Goal: Task Accomplishment & Management: Use online tool/utility

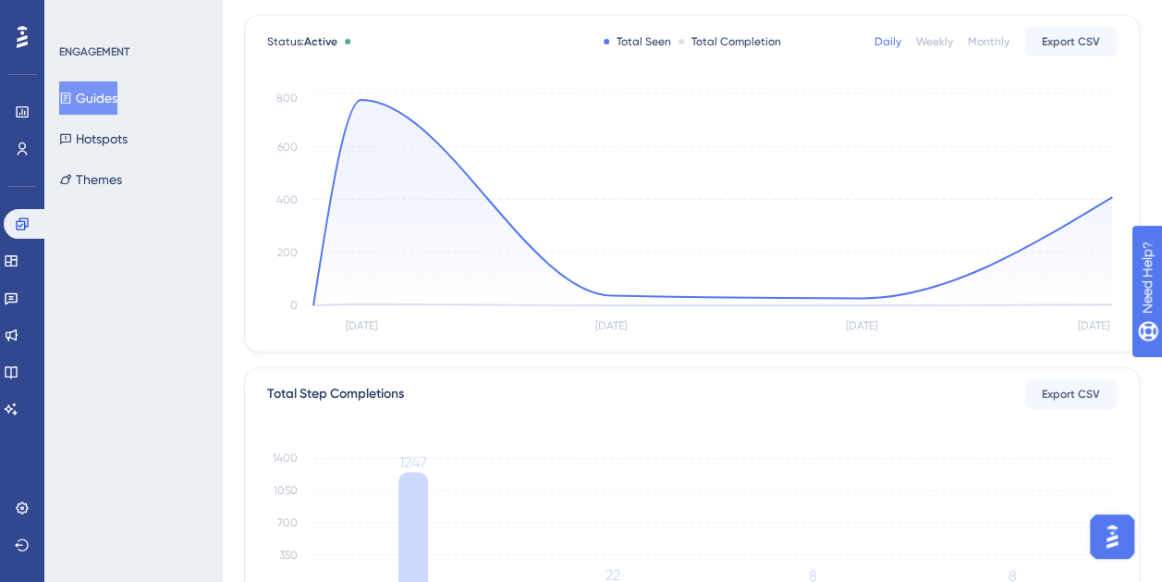
scroll to position [370, 0]
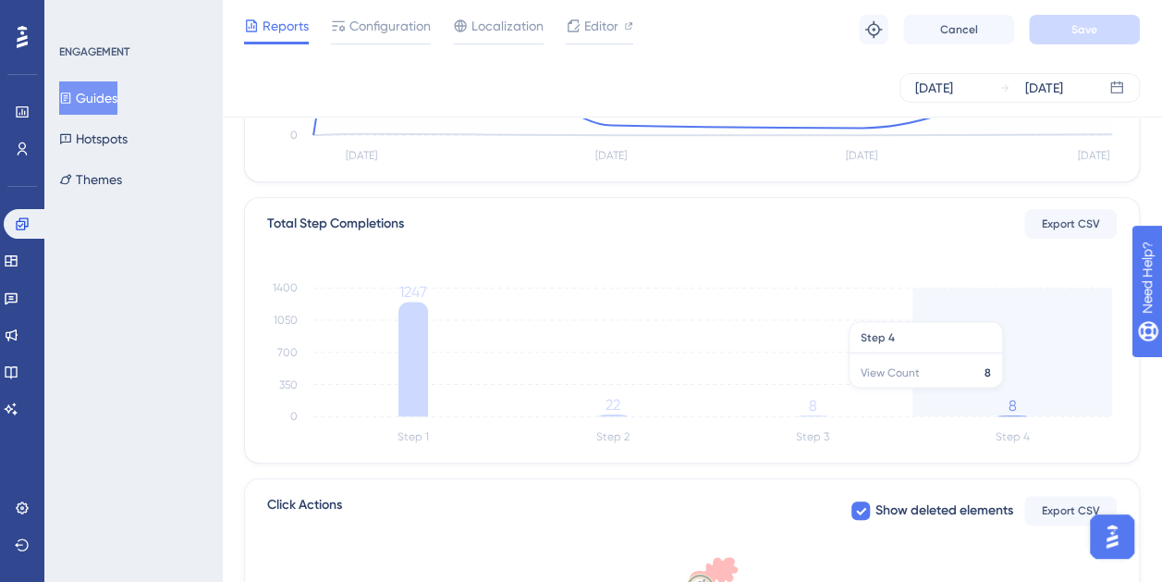
click at [1002, 396] on icon "Step 1 Step 2 Step 3 Step 4 0 350 700 1050 1400 1247 22 8 8" at bounding box center [692, 360] width 850 height 178
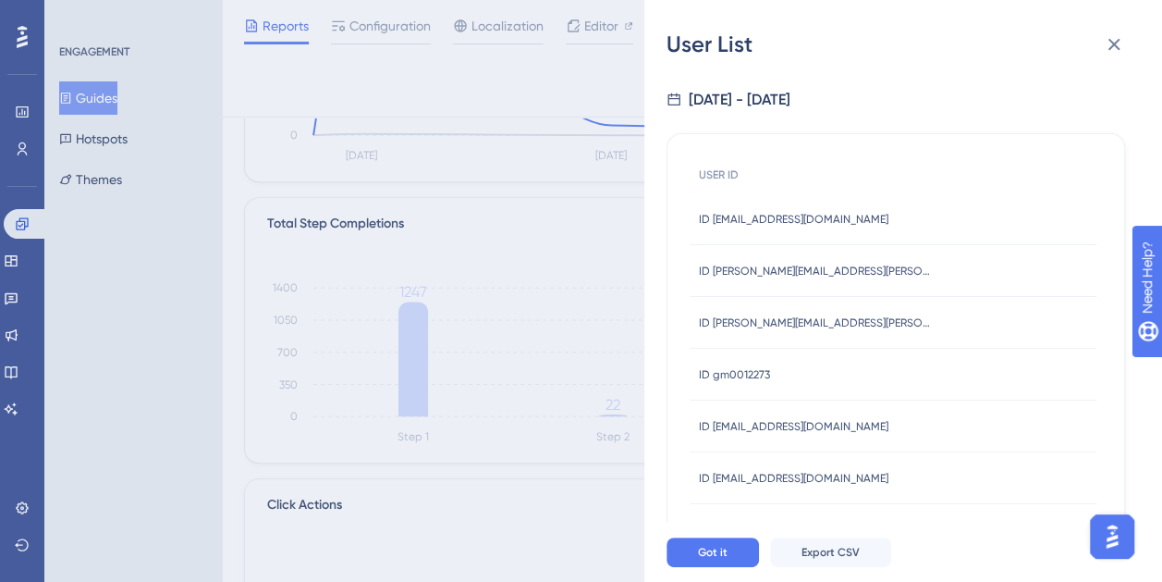
click at [823, 207] on div "ID bruno.melo1@friboi.com.br ID bruno.melo1@friboi.com.br" at bounding box center [794, 219] width 190 height 52
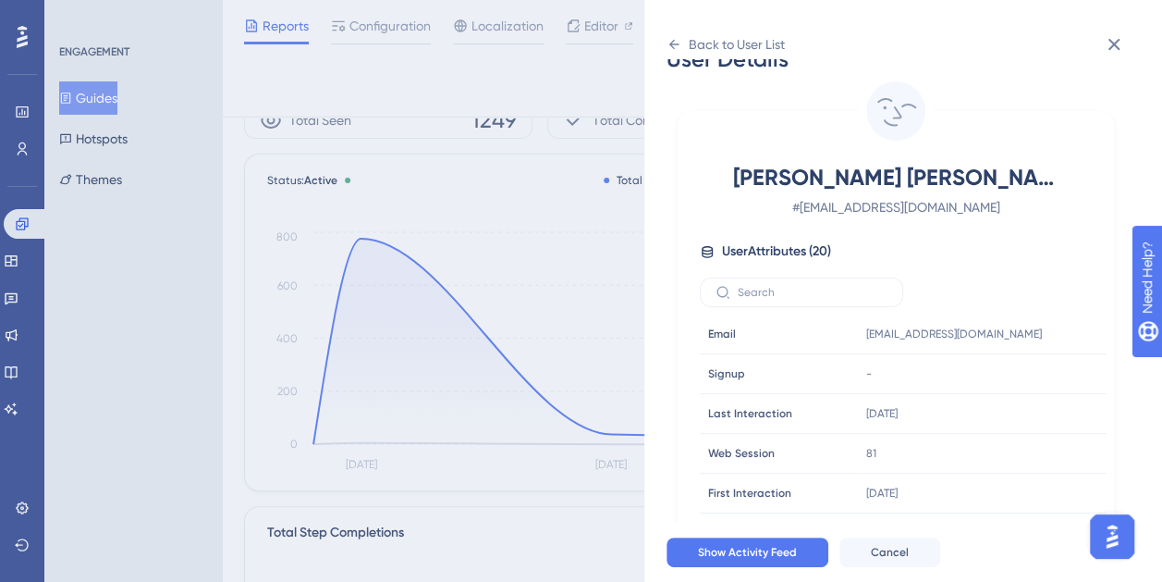
scroll to position [9, 0]
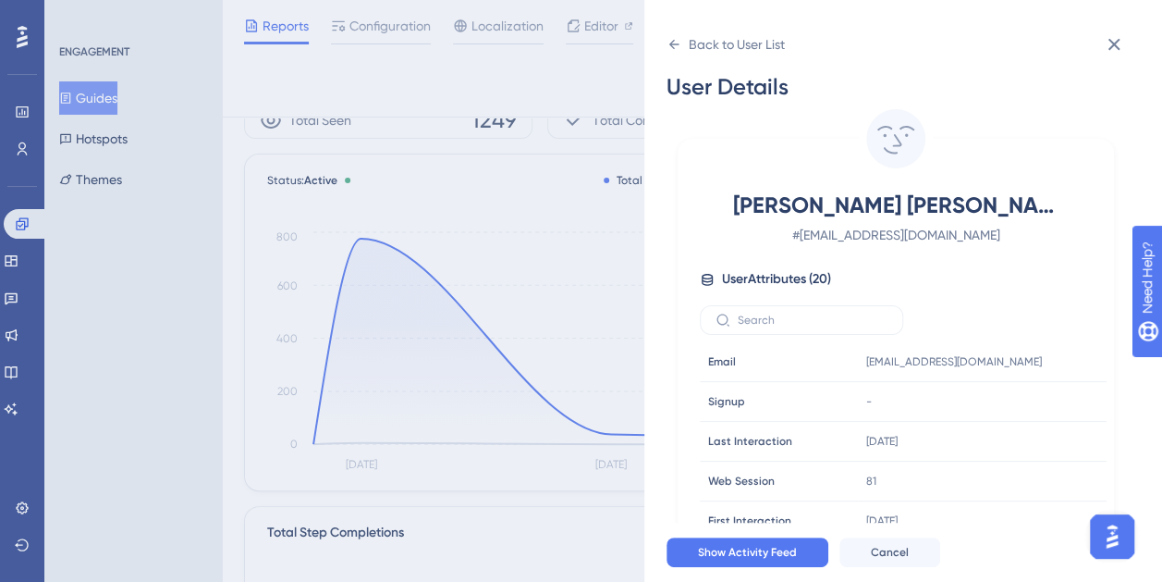
click at [1114, 68] on div "User Details BRUNO MELO DA SILVA # bruno.melo1@friboi.com.br User Attributes ( …" at bounding box center [911, 290] width 488 height 463
click at [1113, 45] on icon at bounding box center [1115, 45] width 12 height 12
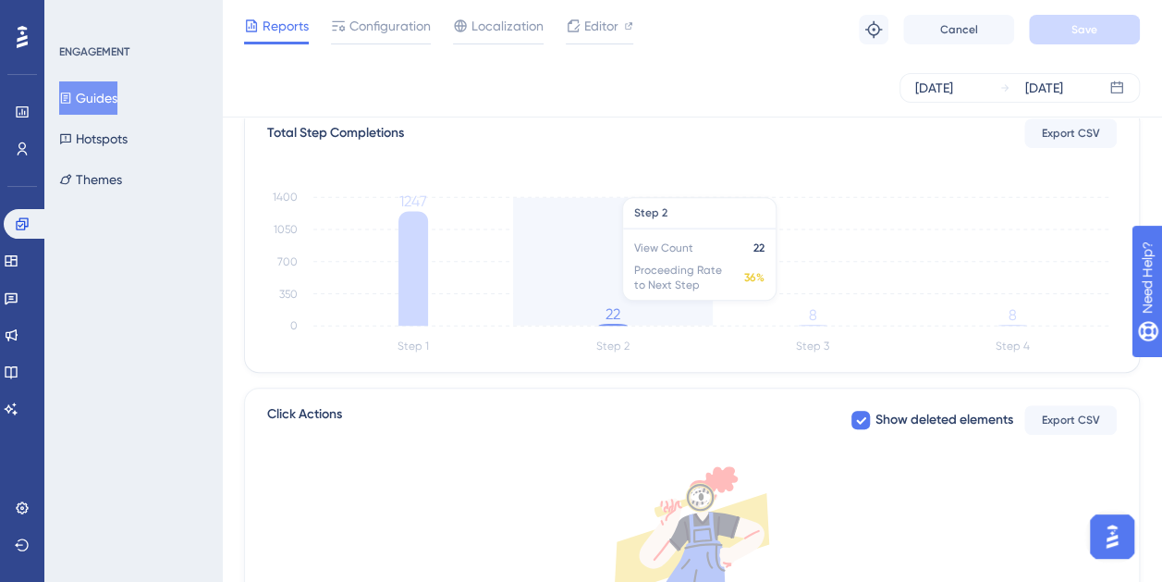
scroll to position [523, 0]
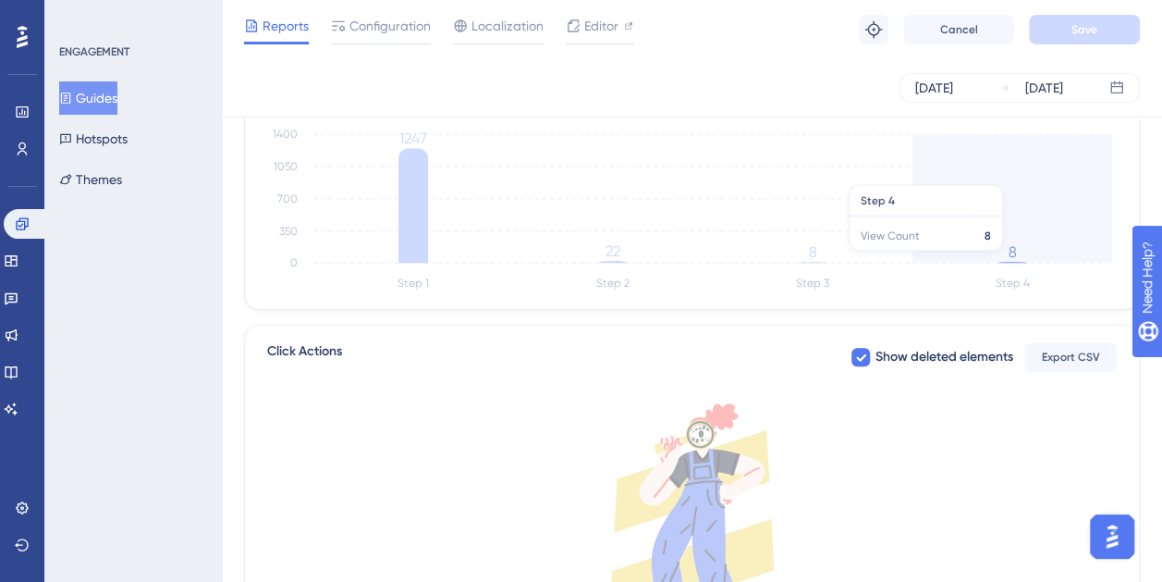
click at [997, 259] on icon "Step 1 Step 2 Step 3 Step 4 0 350 700 1050 1400 1247 22 8 8" at bounding box center [692, 206] width 850 height 178
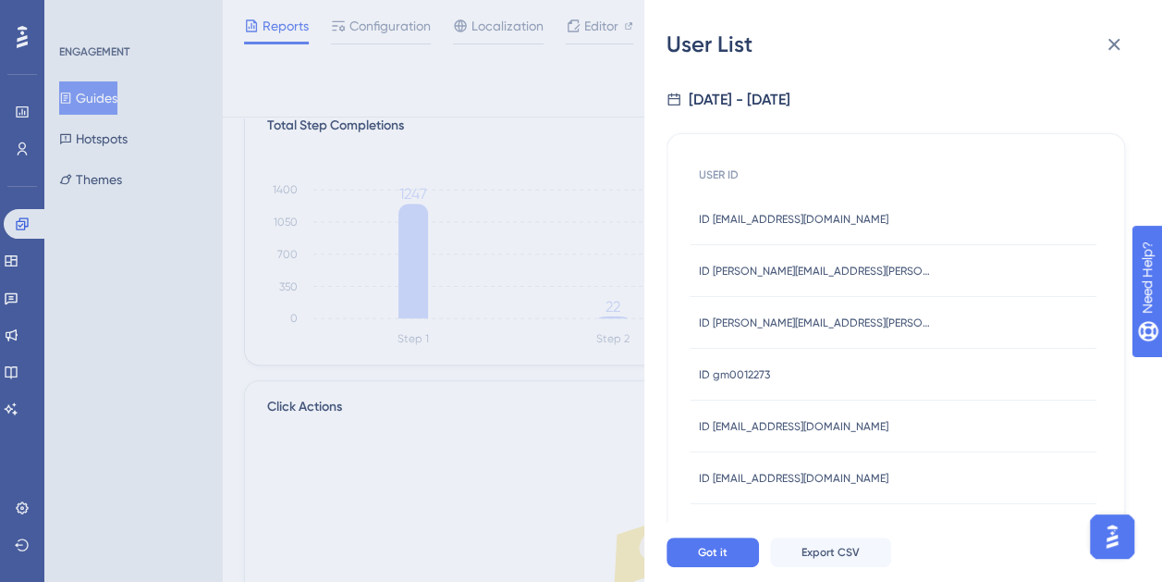
scroll to position [431, 0]
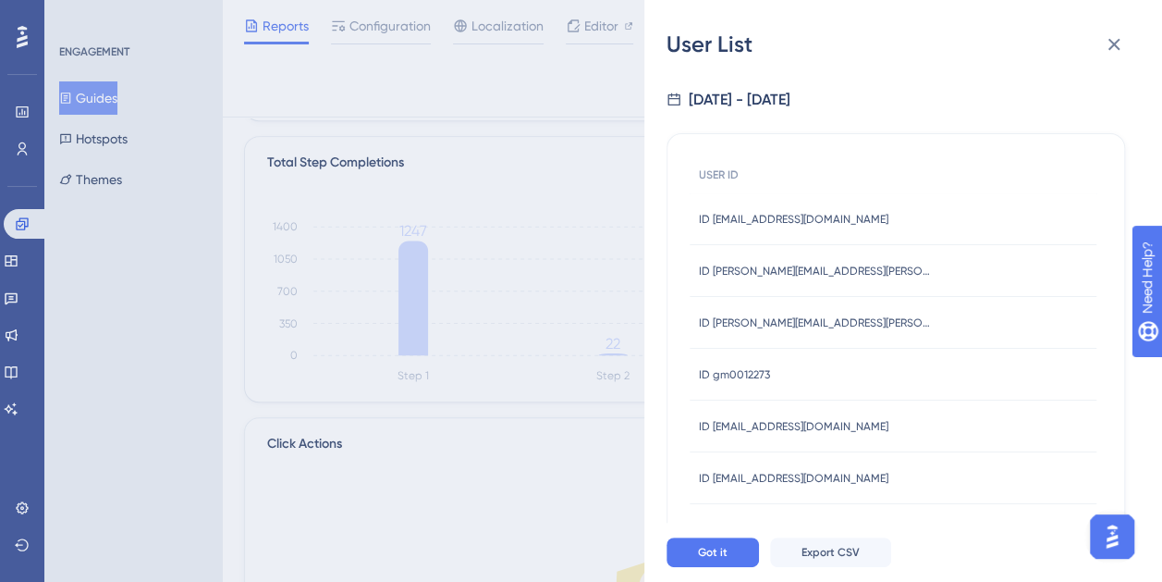
click at [824, 215] on span "ID bruno.melo1@friboi.com.br" at bounding box center [794, 219] width 190 height 15
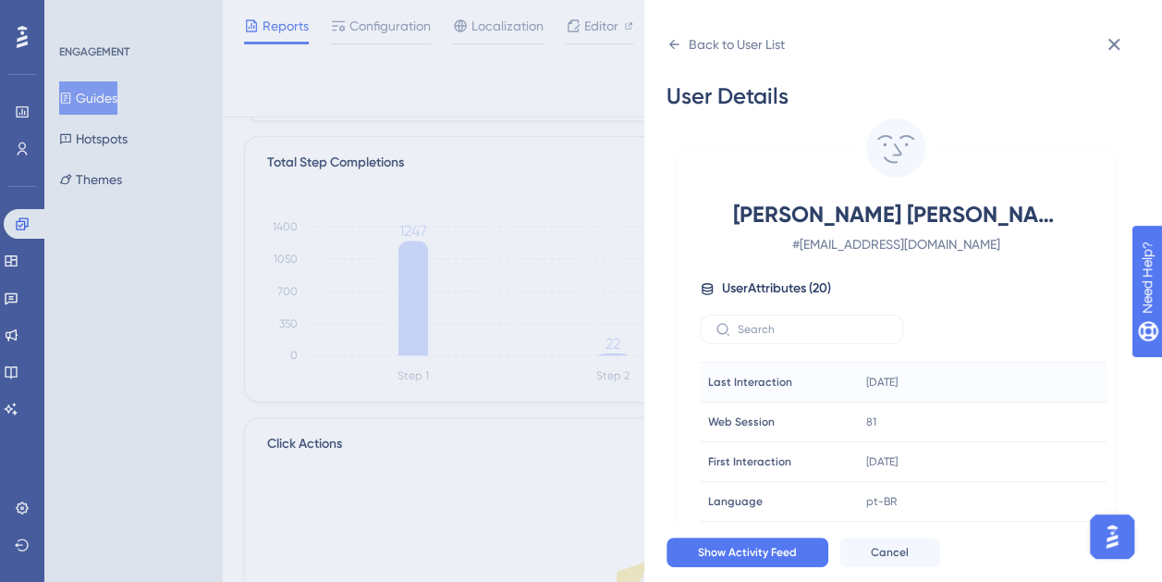
scroll to position [92, 0]
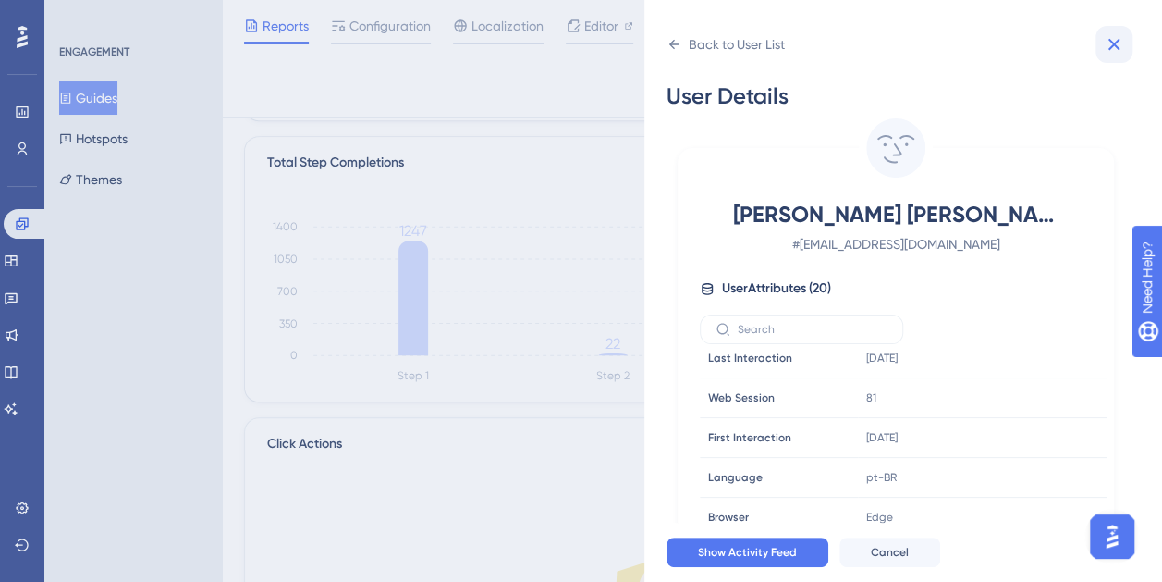
drag, startPoint x: 1095, startPoint y: 50, endPoint x: 1106, endPoint y: 49, distance: 11.1
click at [1095, 50] on div "Back to User List" at bounding box center [903, 45] width 473 height 30
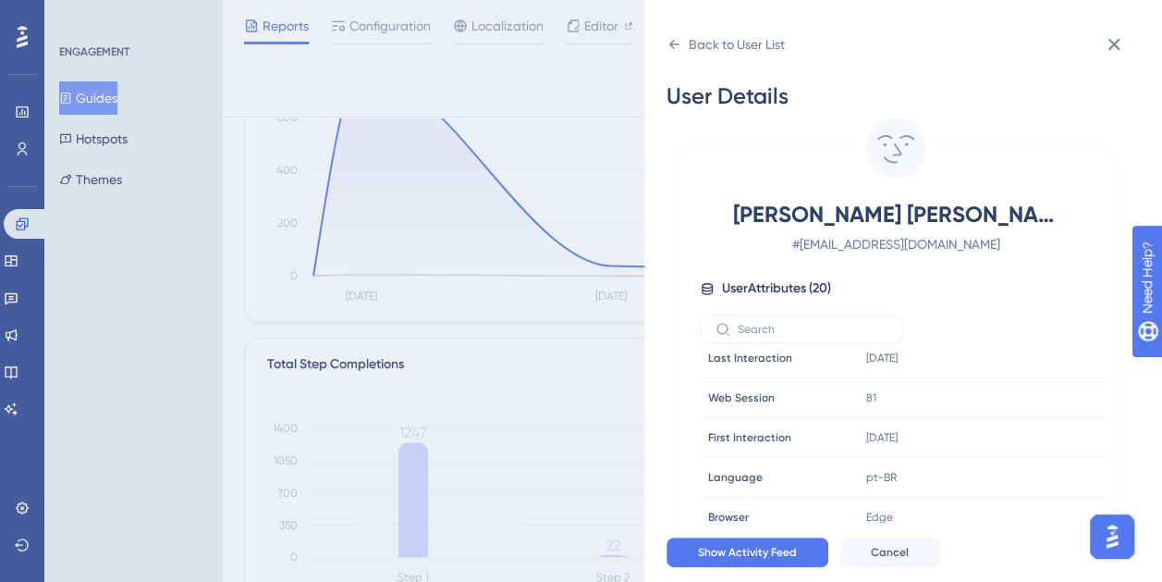
scroll to position [153, 0]
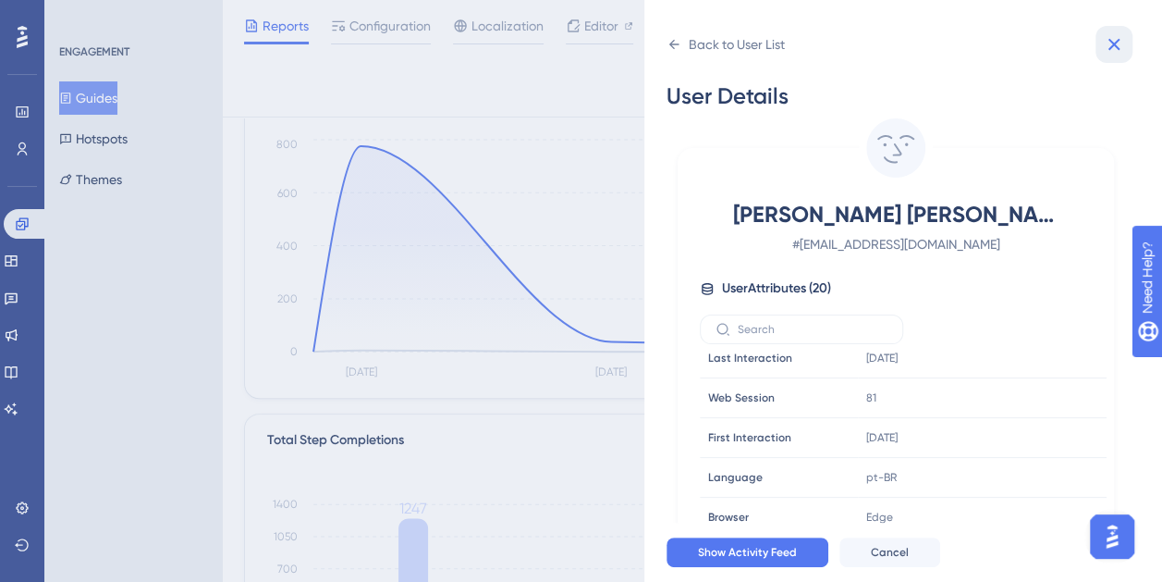
click at [1121, 41] on icon at bounding box center [1114, 44] width 22 height 22
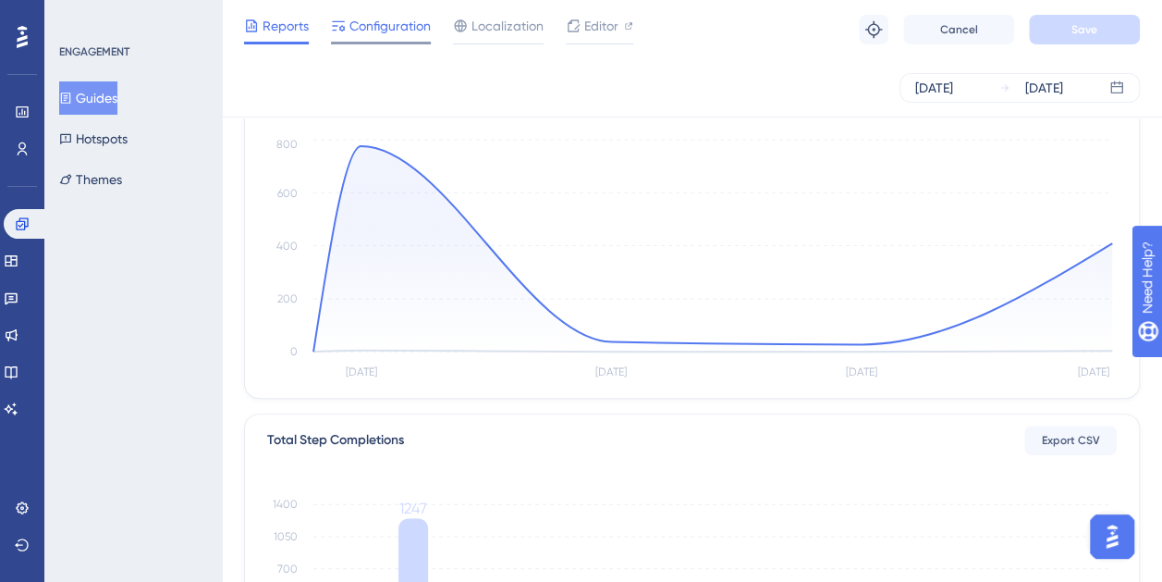
click at [393, 27] on span "Configuration" at bounding box center [390, 26] width 81 height 22
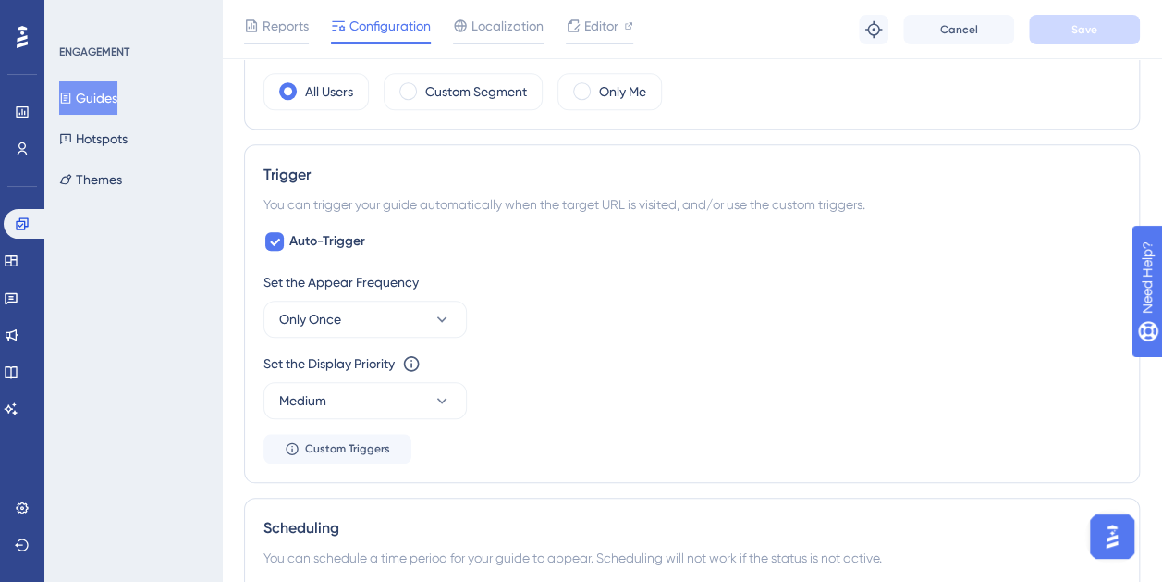
scroll to position [740, 0]
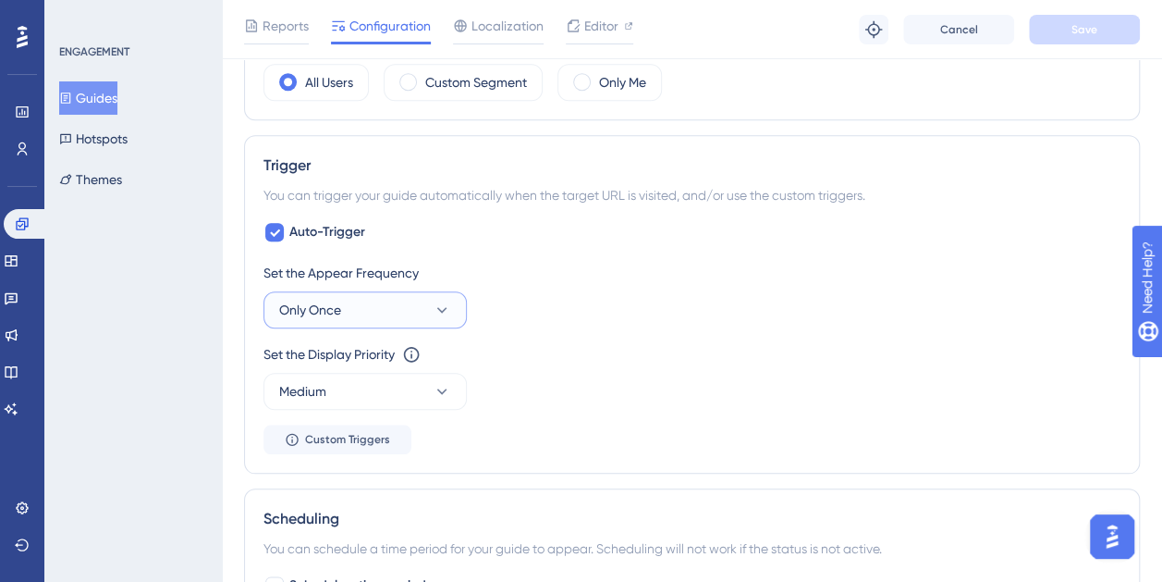
click at [414, 296] on button "Only Once" at bounding box center [365, 309] width 203 height 37
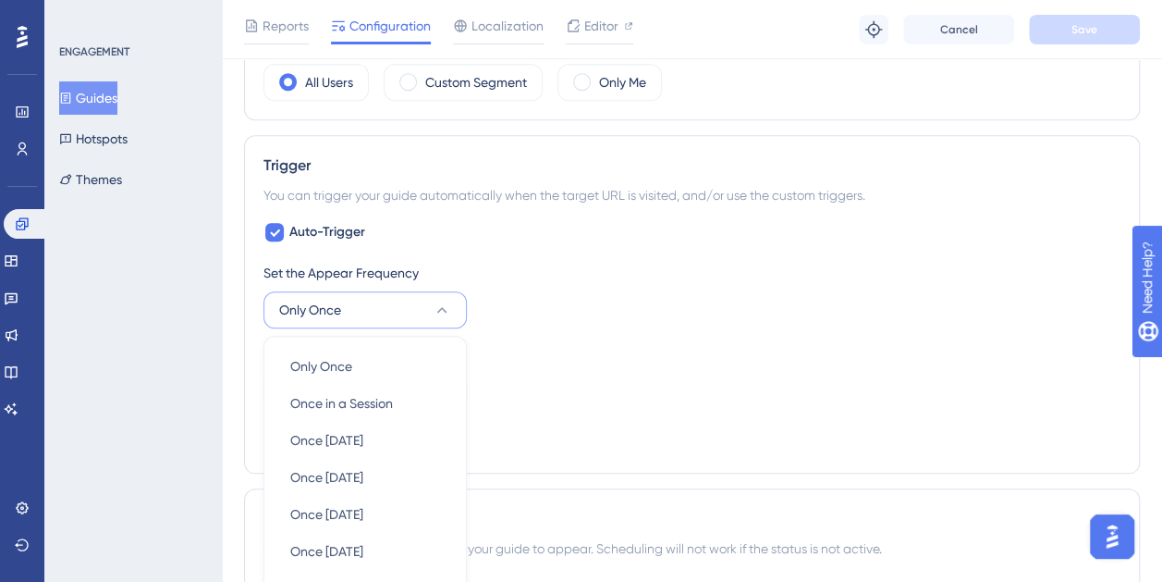
scroll to position [922, 0]
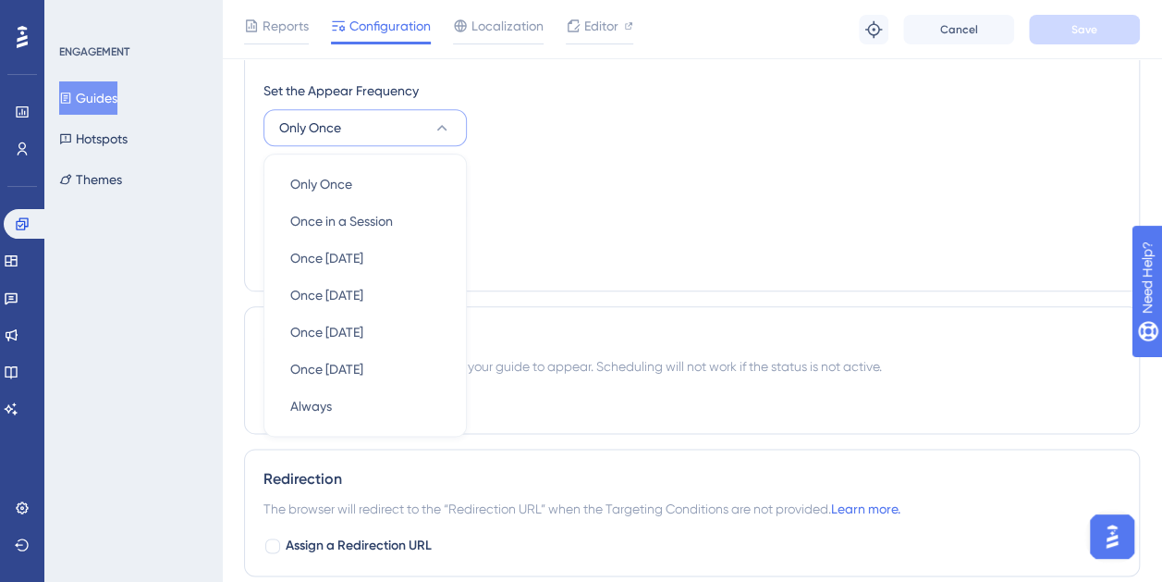
click at [614, 150] on div "Set the Appear Frequency Only Once Only Once Only Once Once in a Session Once i…" at bounding box center [692, 176] width 857 height 192
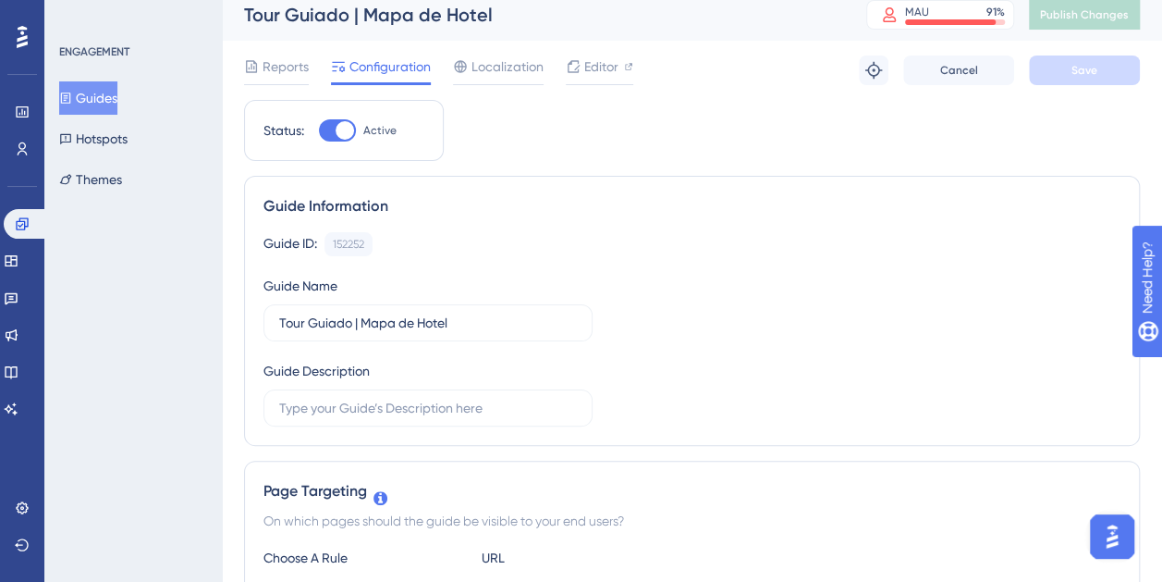
scroll to position [0, 0]
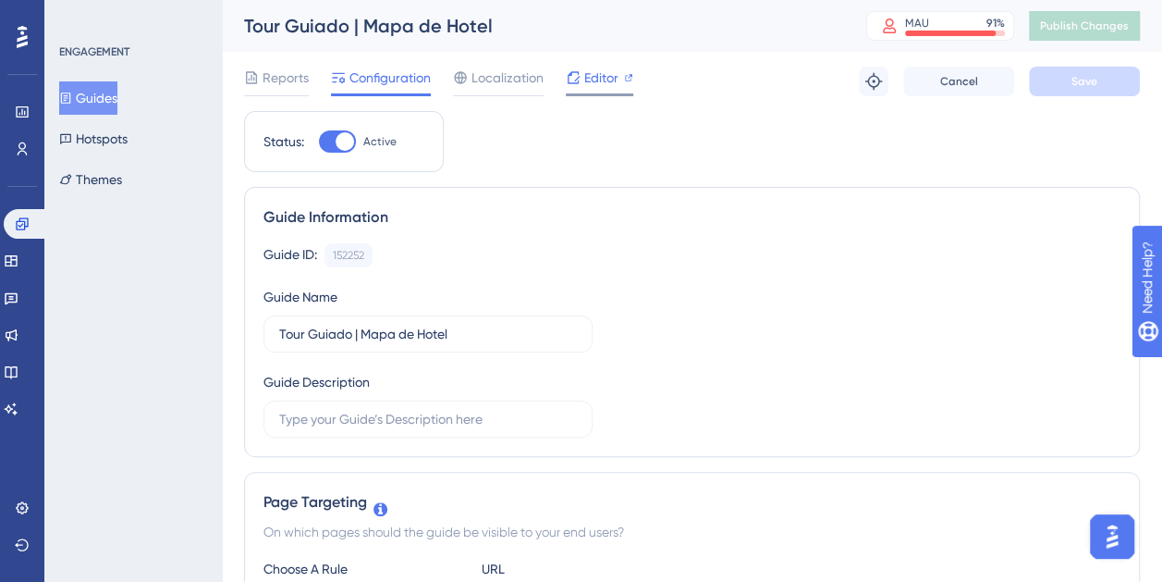
click at [588, 70] on span "Editor" at bounding box center [601, 78] width 34 height 22
click at [1099, 30] on span "Publish Changes" at bounding box center [1084, 25] width 89 height 15
click at [607, 72] on span "Editor" at bounding box center [601, 78] width 34 height 22
click at [1091, 24] on span "Publish Changes" at bounding box center [1084, 25] width 89 height 15
